Goal: Transaction & Acquisition: Subscribe to service/newsletter

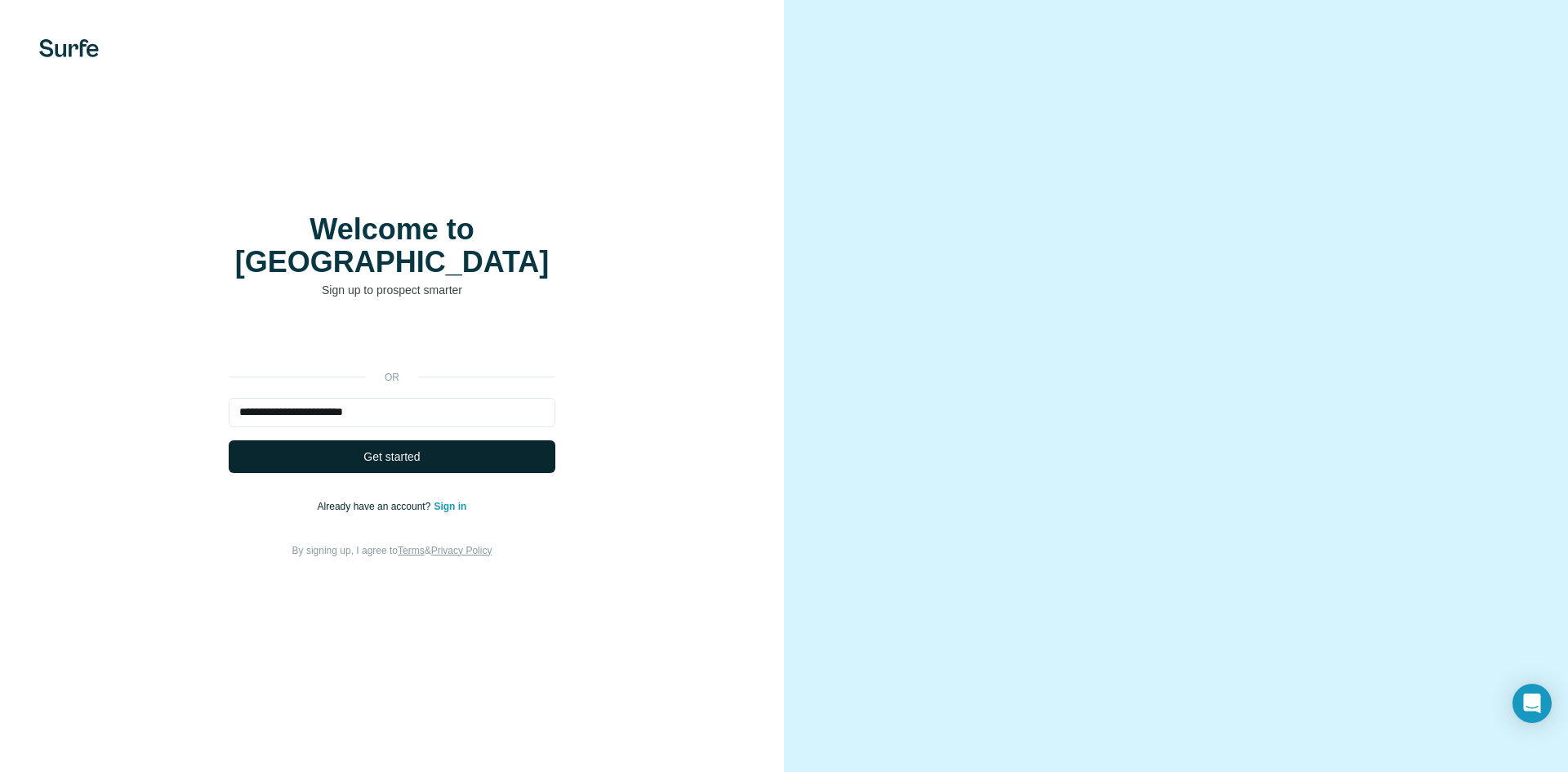
type input "**********"
click at [344, 446] on button "Get started" at bounding box center [393, 456] width 327 height 32
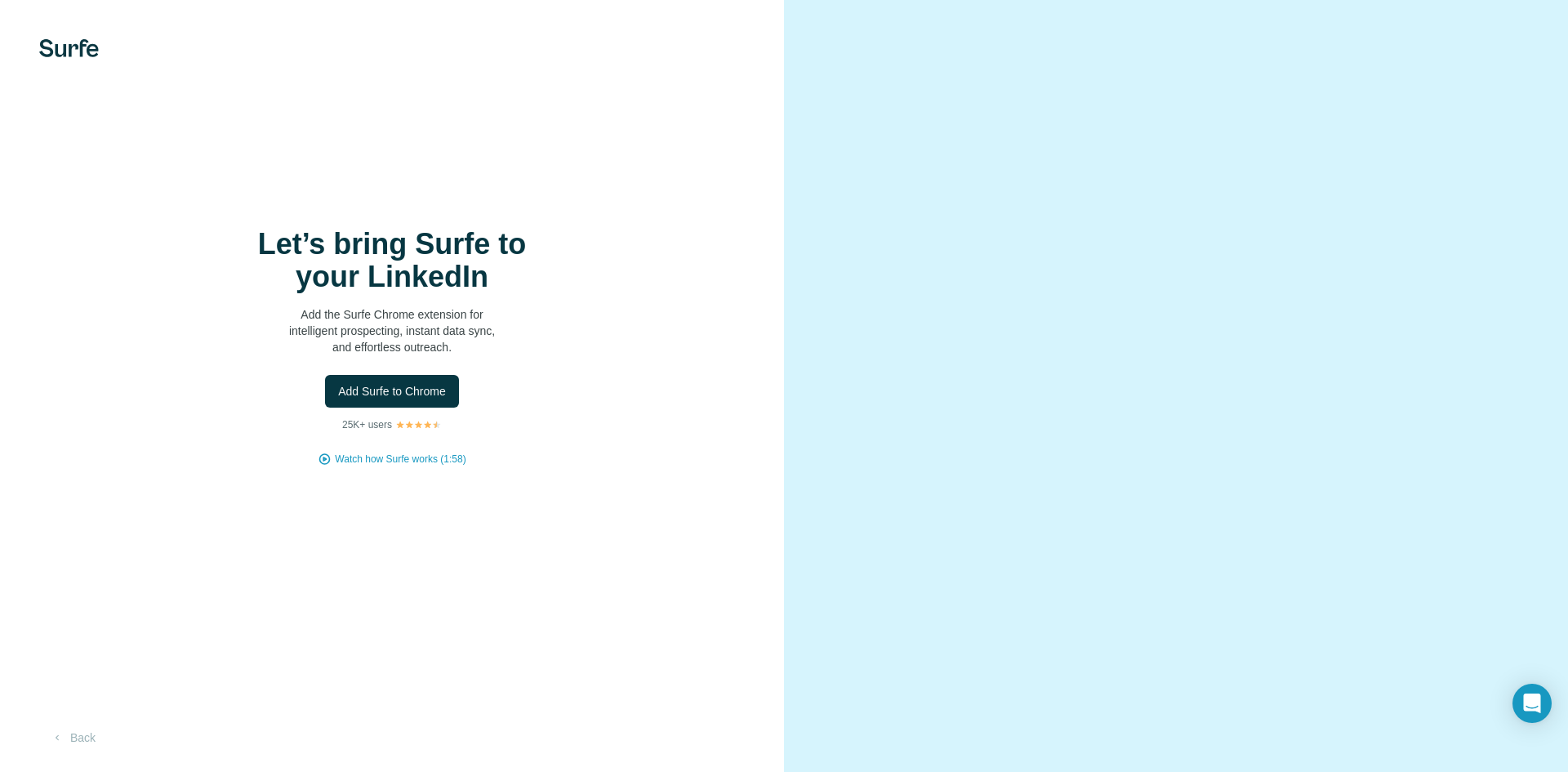
click at [468, 432] on div "Let’s bring Surfe to your LinkedIn Add the Surfe Chrome extension for intellige…" at bounding box center [392, 347] width 719 height 238
click at [421, 380] on button "Add Surfe to Chrome" at bounding box center [392, 391] width 134 height 32
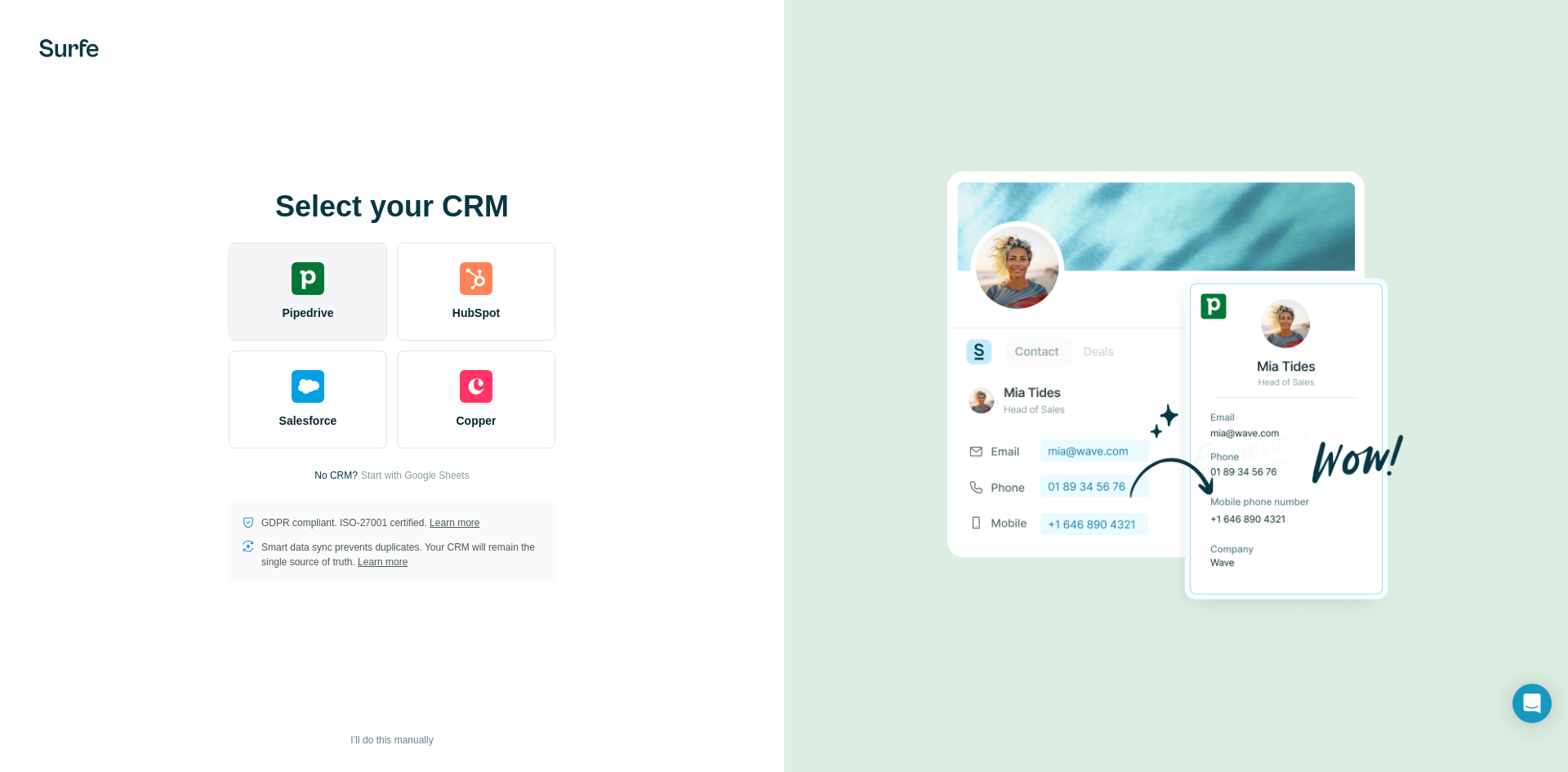
click at [305, 293] on img at bounding box center [307, 278] width 32 height 32
click at [289, 271] on div "Pipedrive" at bounding box center [308, 291] width 159 height 98
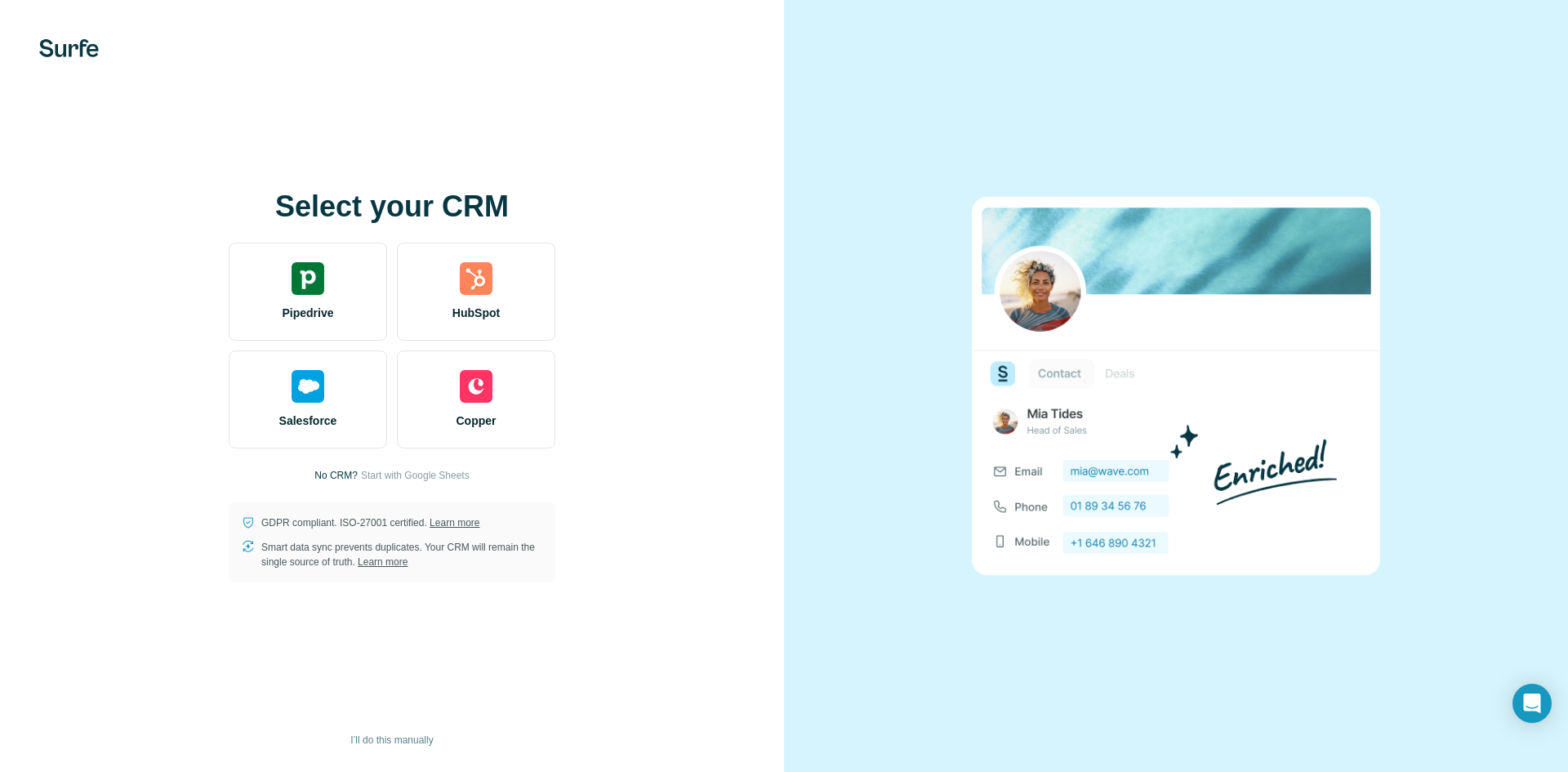
click at [879, 38] on div at bounding box center [1176, 386] width 784 height 772
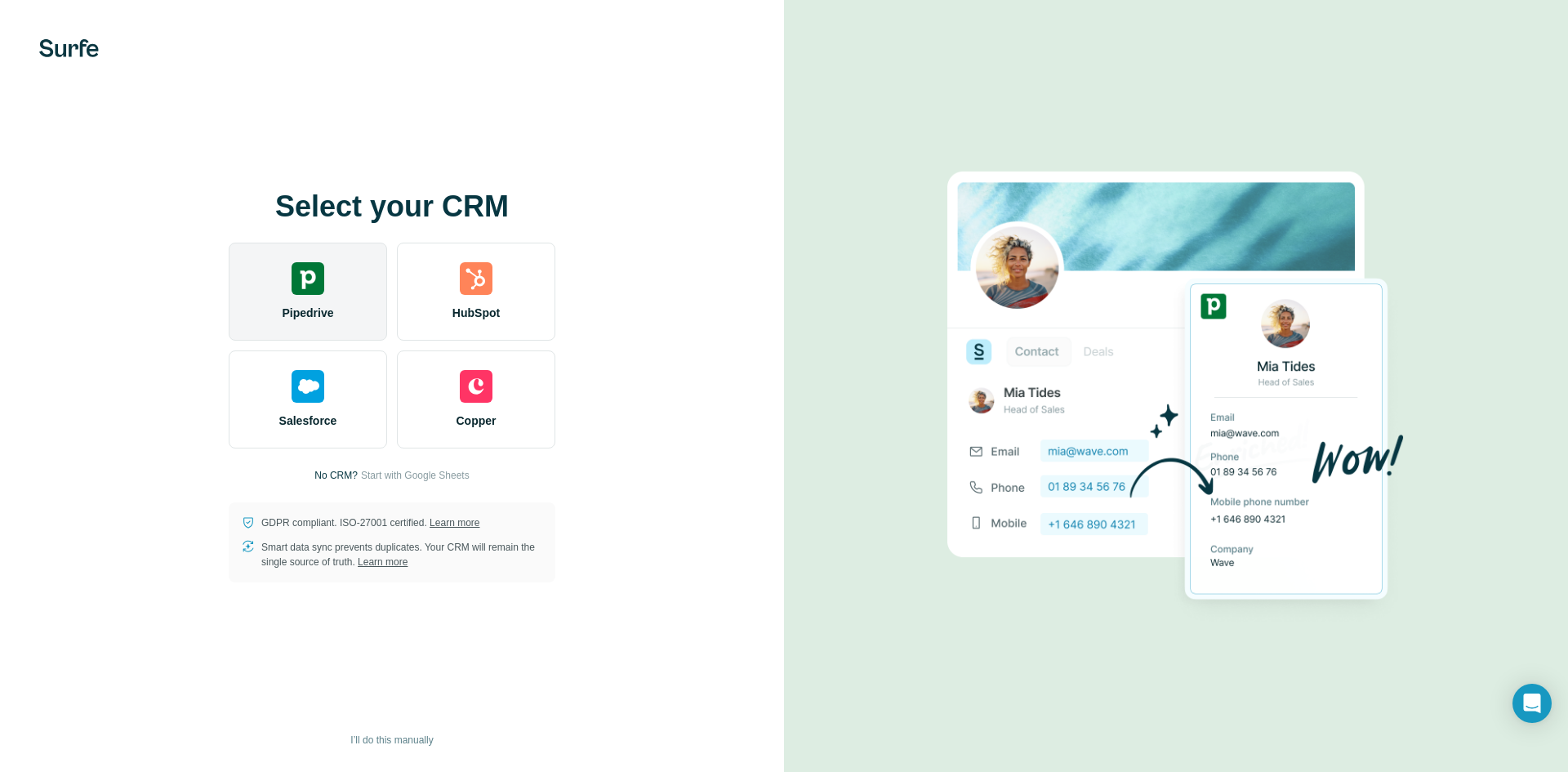
click at [331, 289] on div "Pipedrive" at bounding box center [308, 291] width 159 height 98
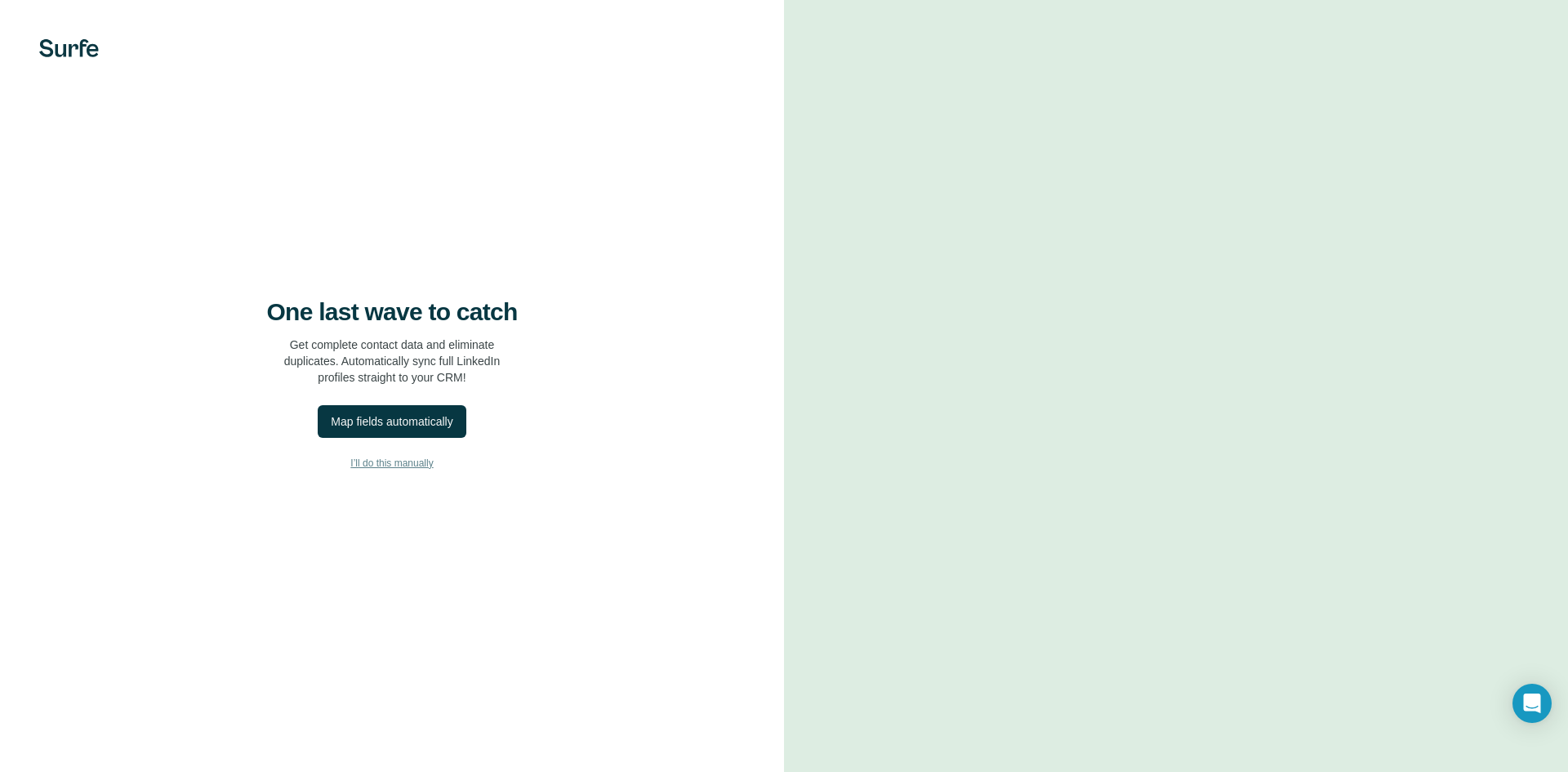
click at [409, 457] on span "I’ll do this manually" at bounding box center [391, 463] width 82 height 15
